Goal: Information Seeking & Learning: Find specific fact

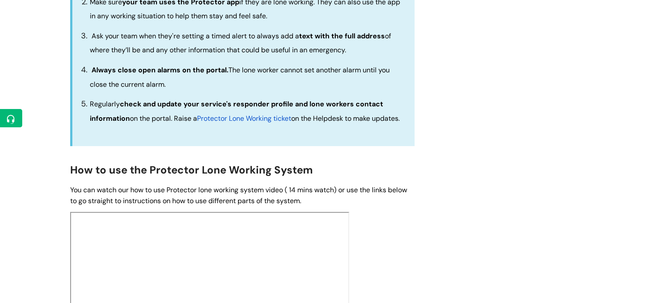
scroll to position [327, 0]
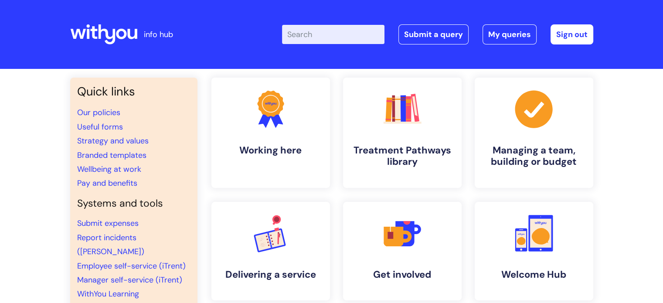
click at [331, 34] on input "Enter your search term here..." at bounding box center [333, 34] width 102 height 19
type input "lone"
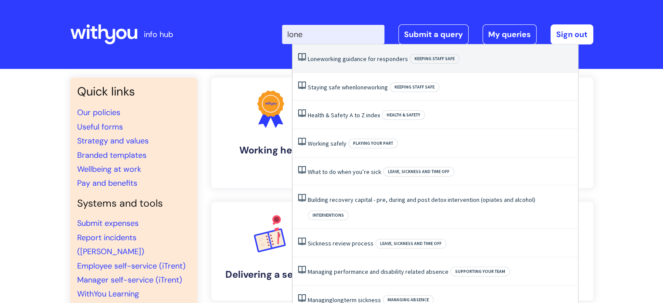
click at [329, 57] on link "Lone working guidance for responders" at bounding box center [358, 59] width 100 height 8
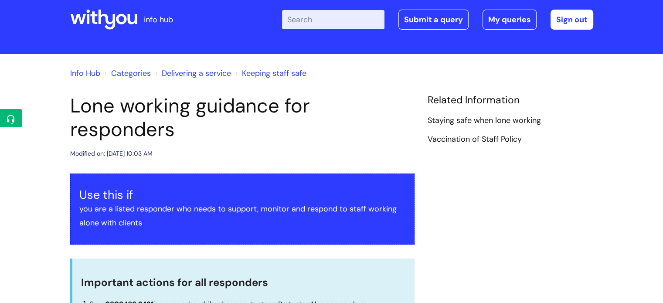
scroll to position [7, 0]
